Goal: Information Seeking & Learning: Check status

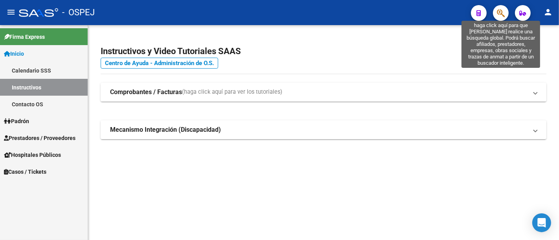
click at [500, 13] on icon "button" at bounding box center [501, 13] width 8 height 9
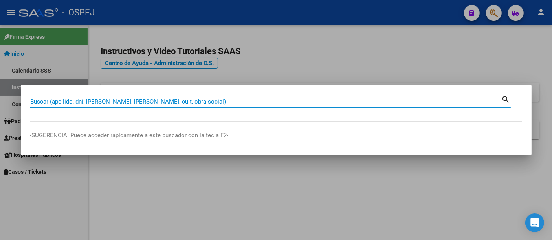
paste input "20443674633"
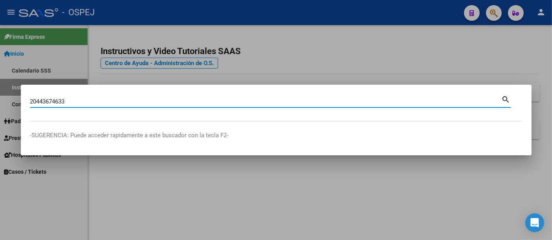
type input "20443674633"
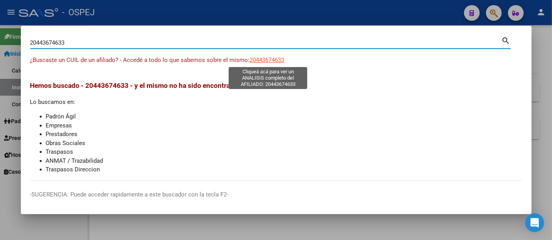
click at [274, 60] on span "20443674633" at bounding box center [267, 60] width 35 height 7
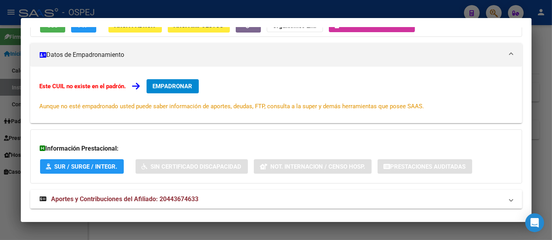
scroll to position [106, 0]
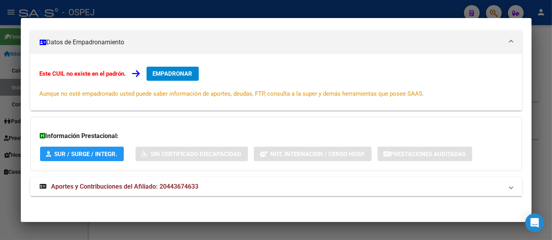
click at [176, 186] on span "Aportes y Contribuciones del Afiliado: 20443674633" at bounding box center [124, 186] width 147 height 7
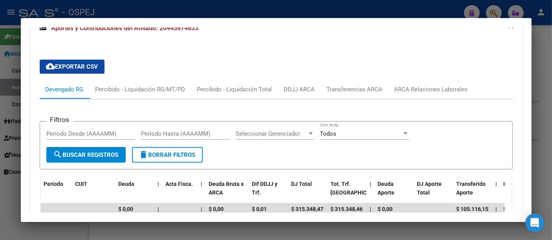
scroll to position [324, 0]
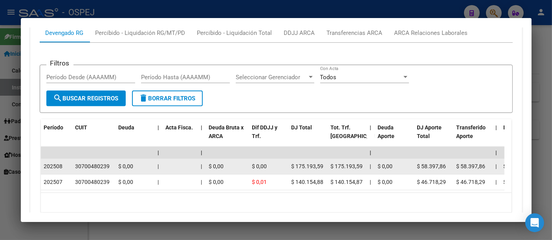
click at [86, 164] on div "30700480239" at bounding box center [92, 166] width 35 height 9
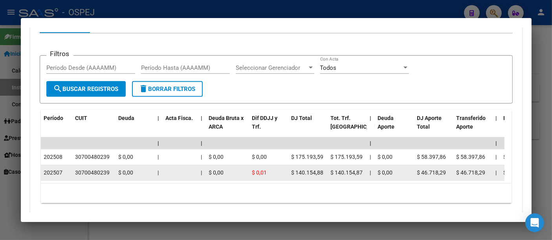
scroll to position [365, 0]
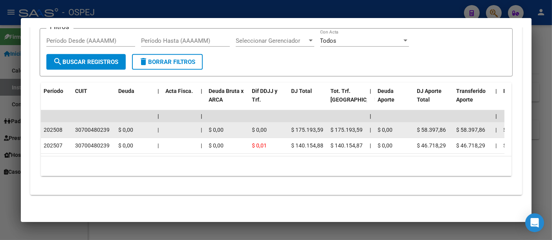
click at [93, 126] on div "30700480239" at bounding box center [92, 130] width 35 height 9
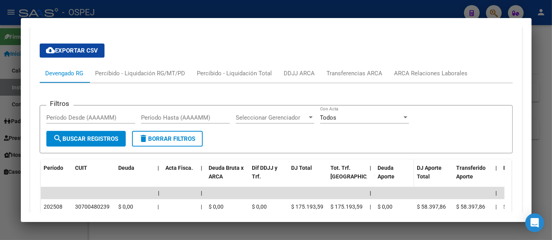
scroll to position [278, 0]
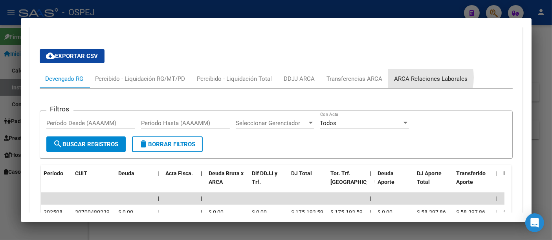
click at [415, 77] on div "ARCA Relaciones Laborales" at bounding box center [431, 79] width 73 height 9
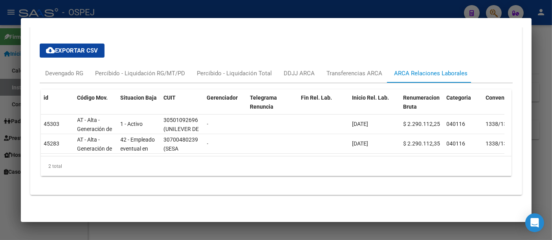
scroll to position [289, 0]
click at [64, 69] on div "Devengado RG" at bounding box center [65, 73] width 38 height 9
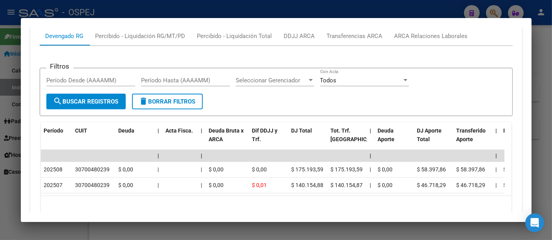
scroll to position [333, 0]
